Goal: Transaction & Acquisition: Purchase product/service

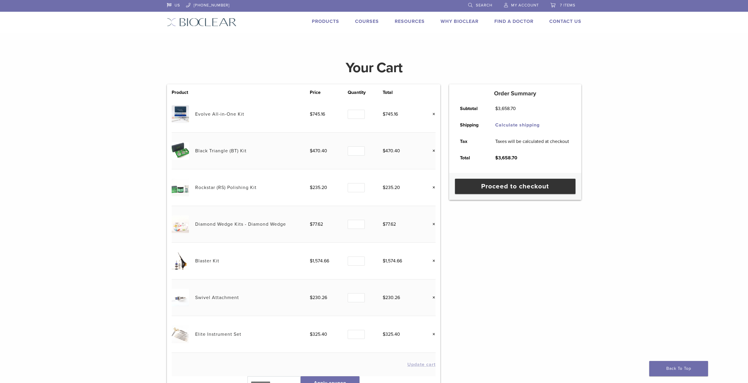
click at [209, 261] on link "Blaster Kit" at bounding box center [207, 261] width 24 height 6
click at [216, 151] on link "Black Triangle (BT) Kit" at bounding box center [220, 151] width 51 height 6
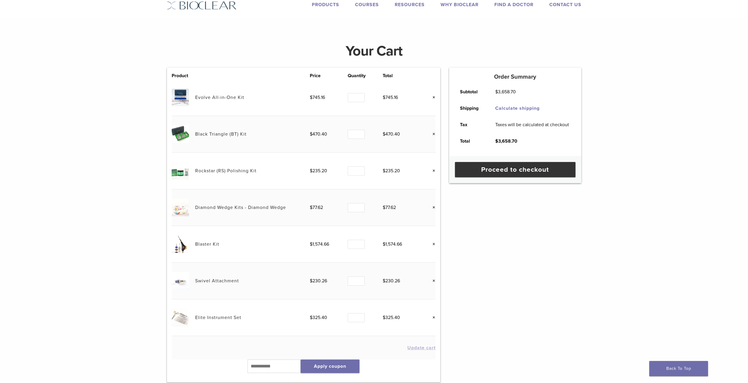
scroll to position [59, 0]
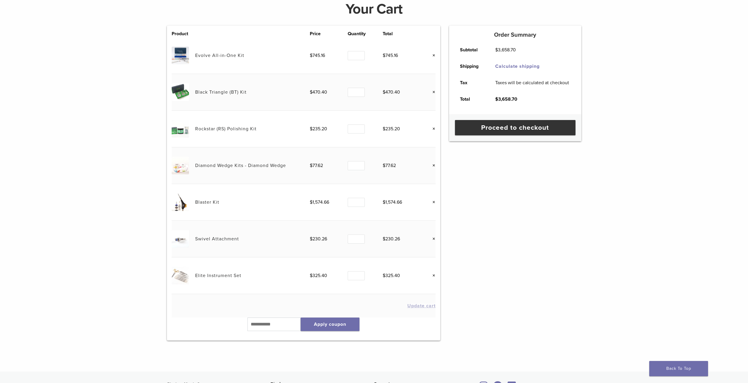
click at [216, 276] on link "Elite Instrument Set" at bounding box center [218, 276] width 46 height 6
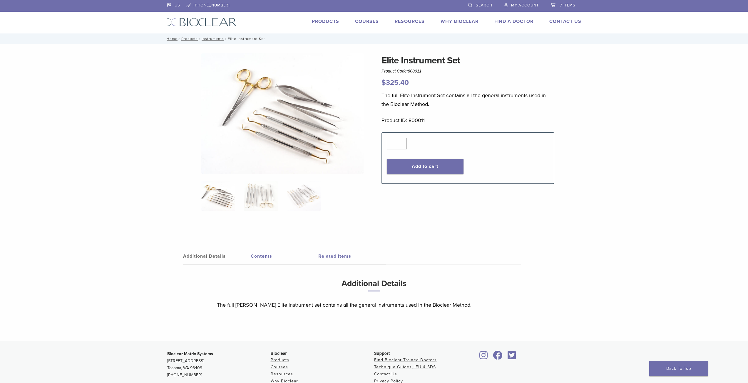
click at [309, 113] on img at bounding box center [282, 113] width 162 height 120
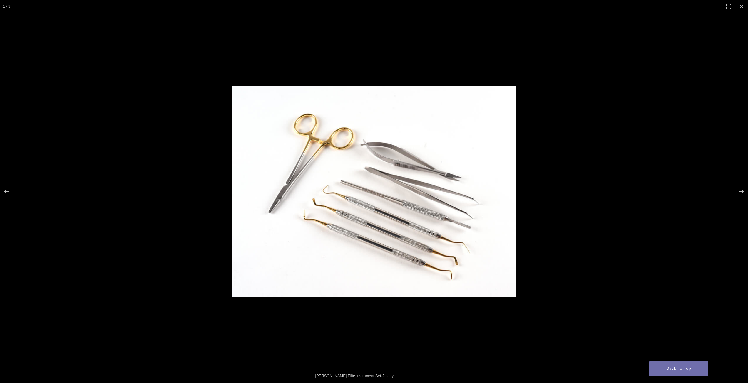
click at [455, 262] on img "Full screen image" at bounding box center [374, 192] width 285 height 212
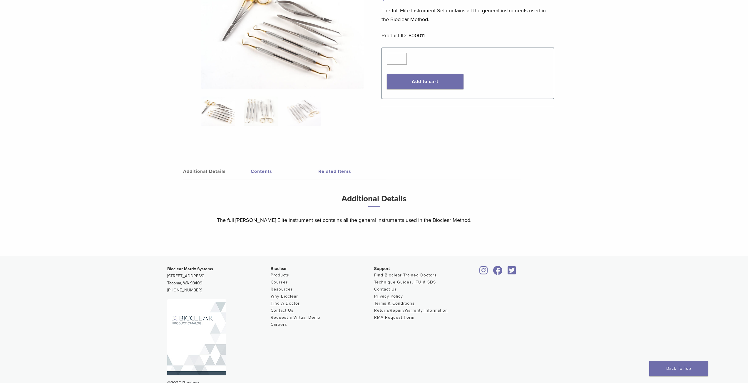
scroll to position [88, 0]
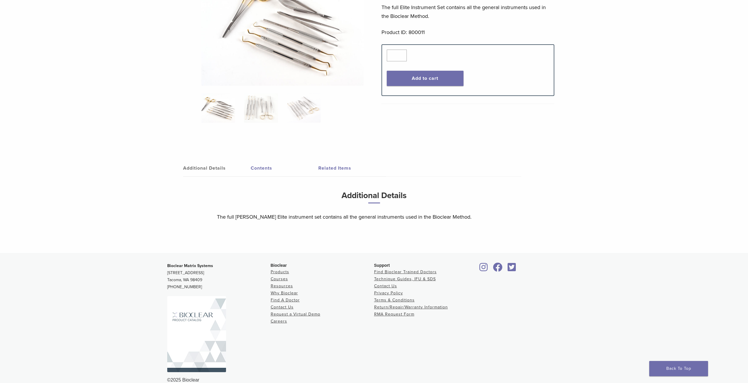
click at [199, 168] on link "Additional Details" at bounding box center [217, 168] width 68 height 16
click at [259, 167] on link "Contents" at bounding box center [285, 168] width 68 height 16
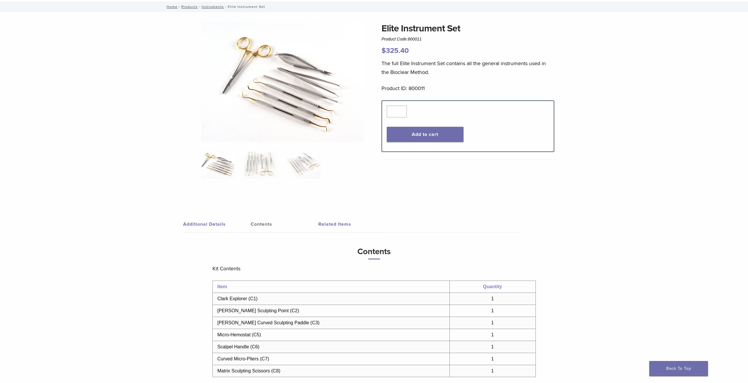
scroll to position [29, 0]
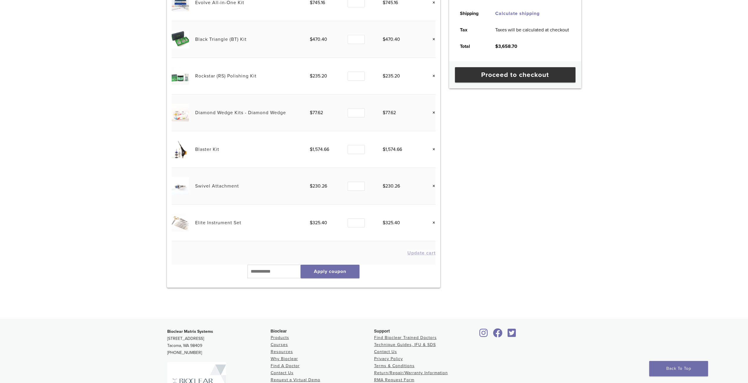
scroll to position [31, 0]
